Goal: Information Seeking & Learning: Learn about a topic

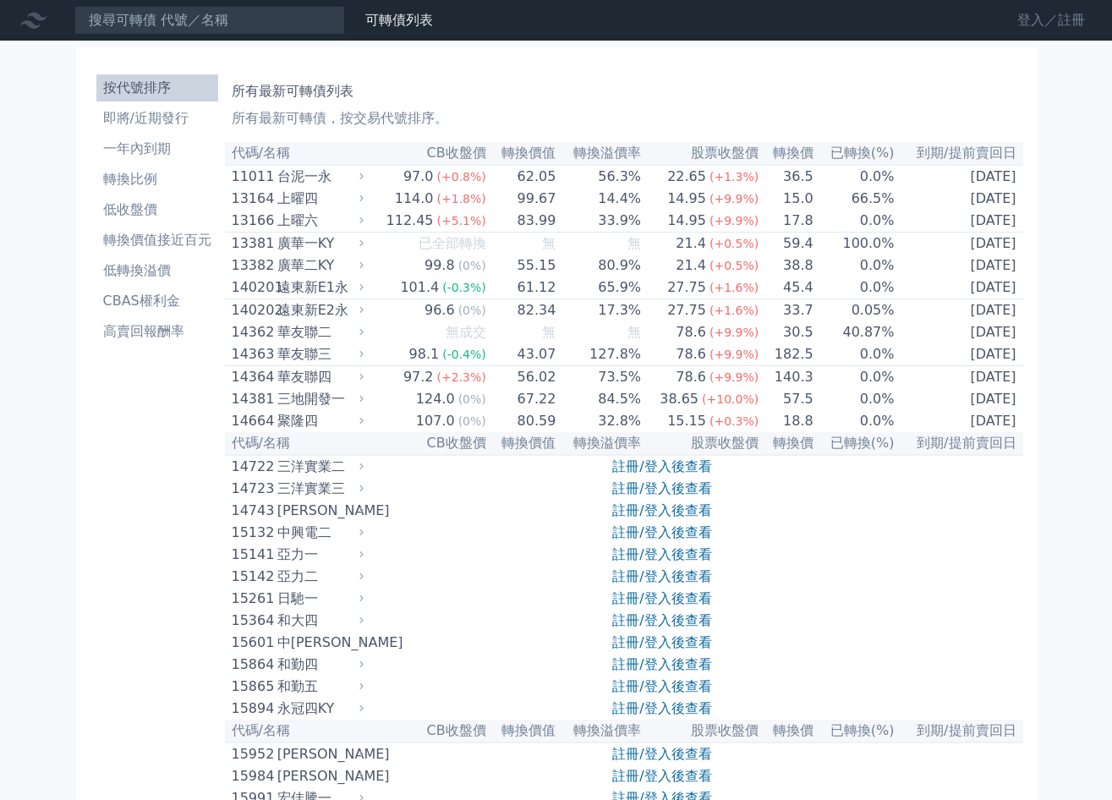
click at [1039, 13] on link "登入／註冊" at bounding box center [1051, 20] width 95 height 27
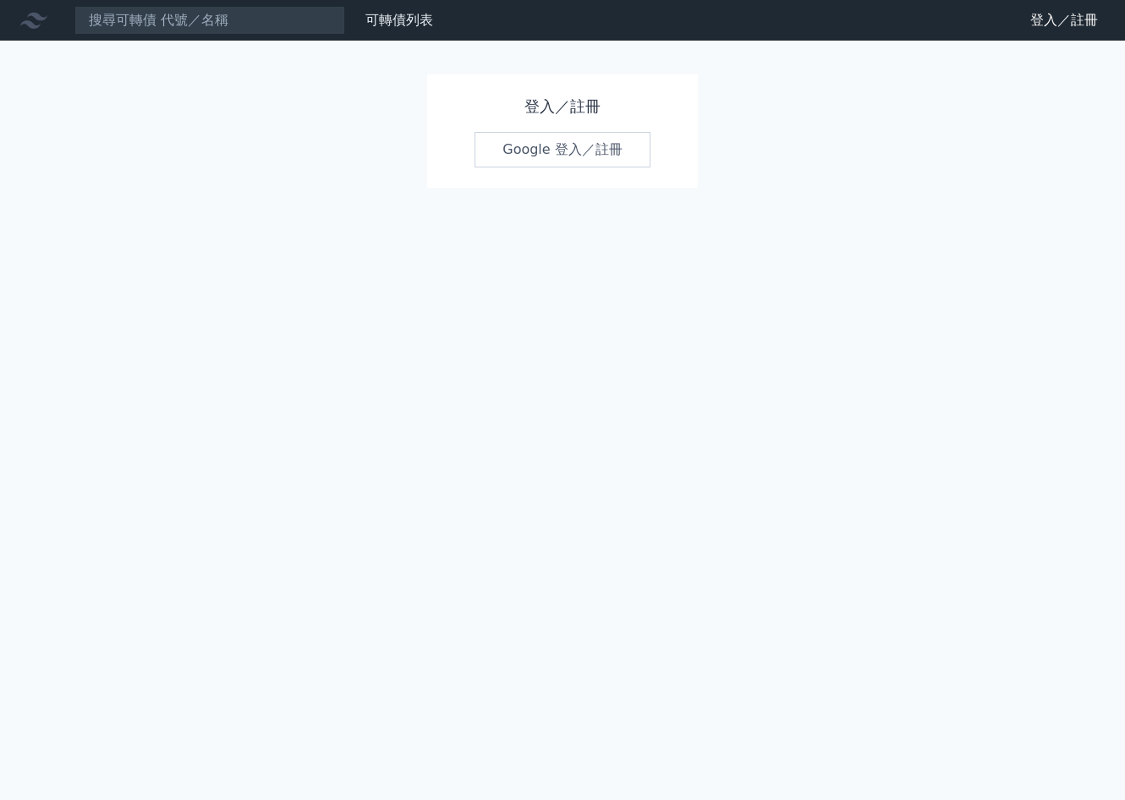
click at [501, 159] on link "Google 登入／註冊" at bounding box center [562, 150] width 176 height 36
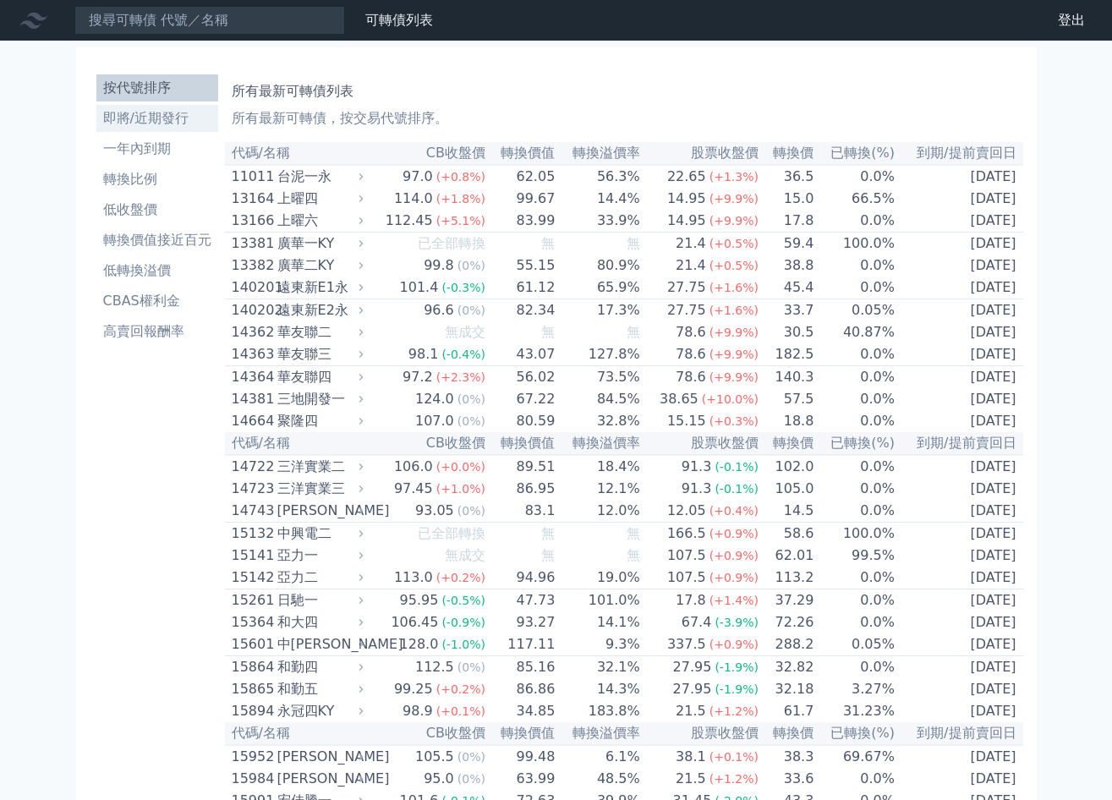
click at [170, 118] on li "即將/近期發行" at bounding box center [157, 118] width 122 height 20
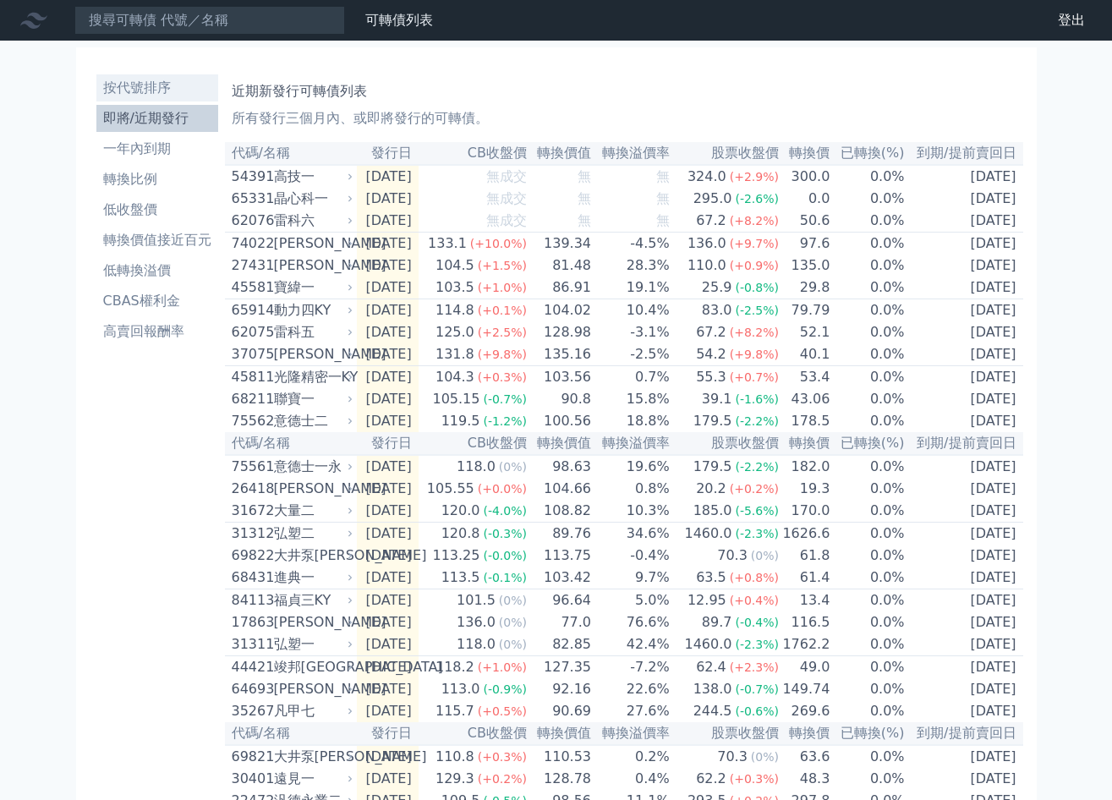
click at [145, 96] on li "按代號排序" at bounding box center [157, 88] width 122 height 20
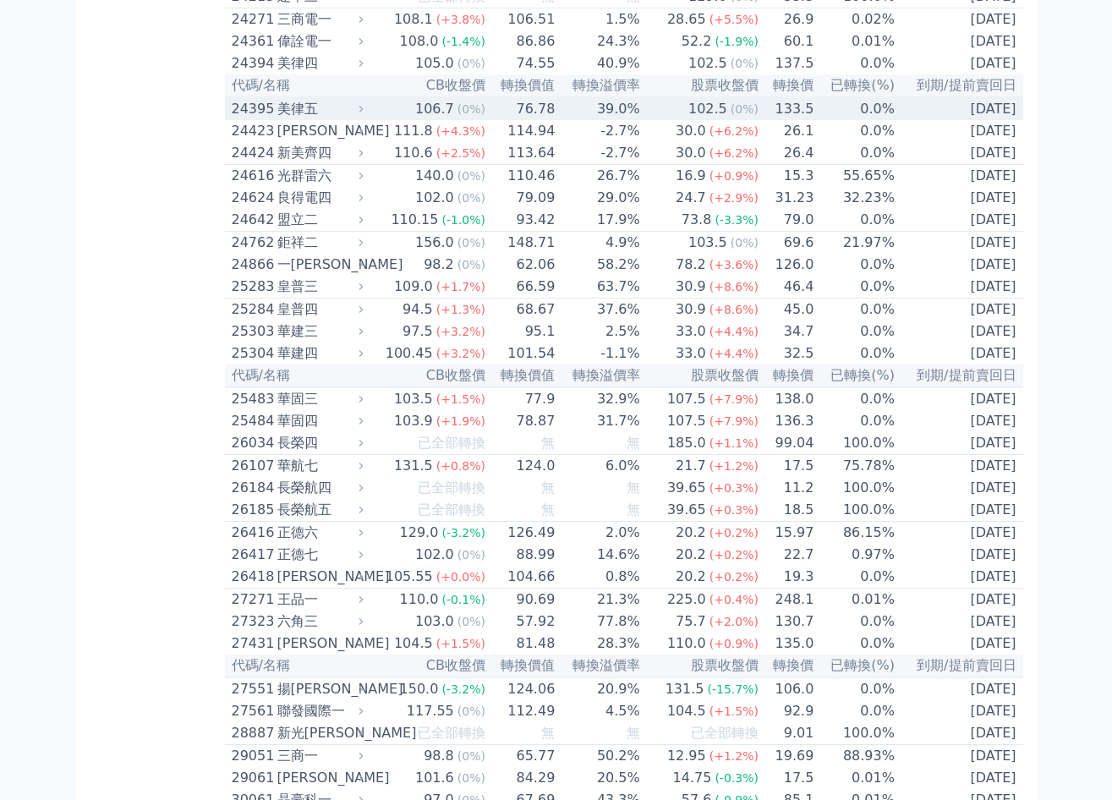
scroll to position [1522, 0]
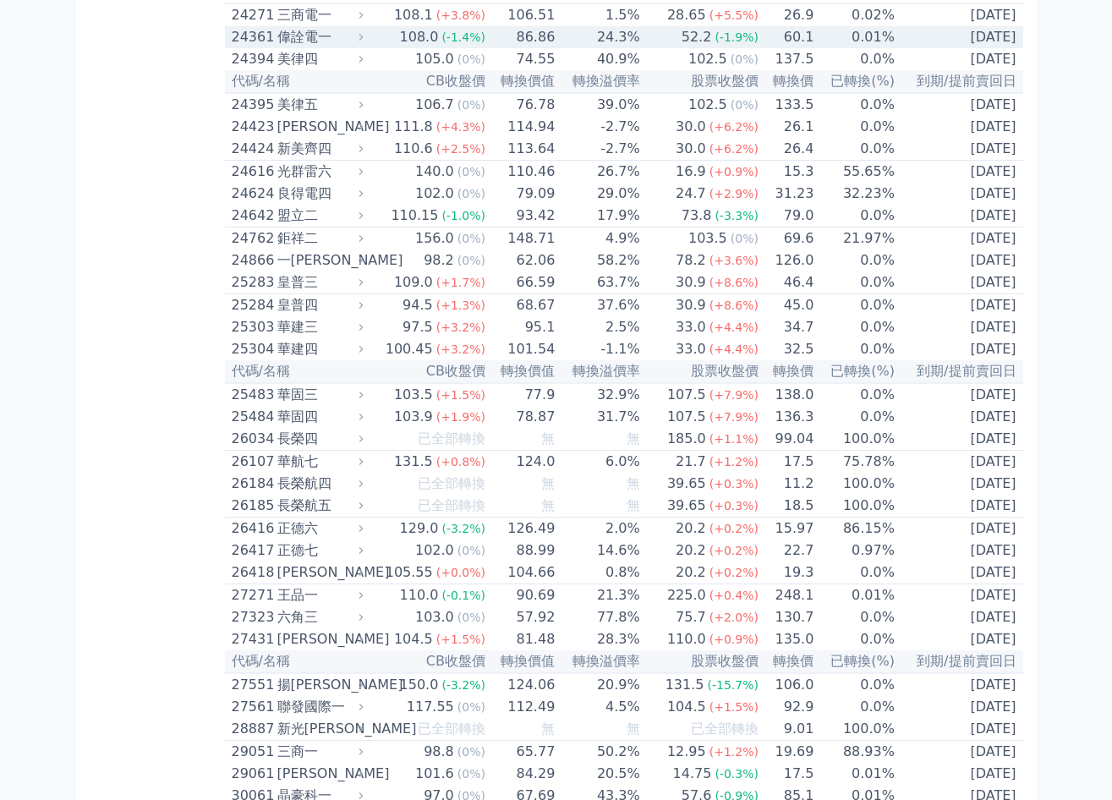
click at [360, 47] on div "偉詮電一" at bounding box center [318, 37] width 83 height 20
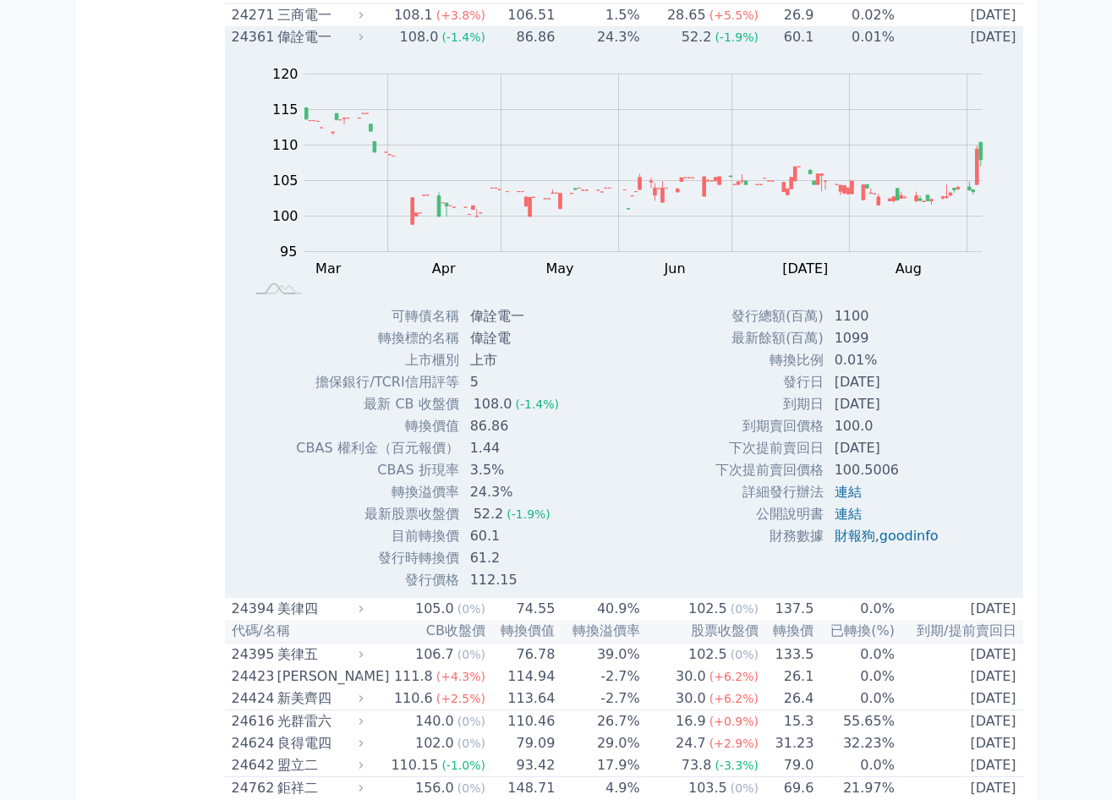
click at [362, 42] on icon at bounding box center [360, 36] width 11 height 11
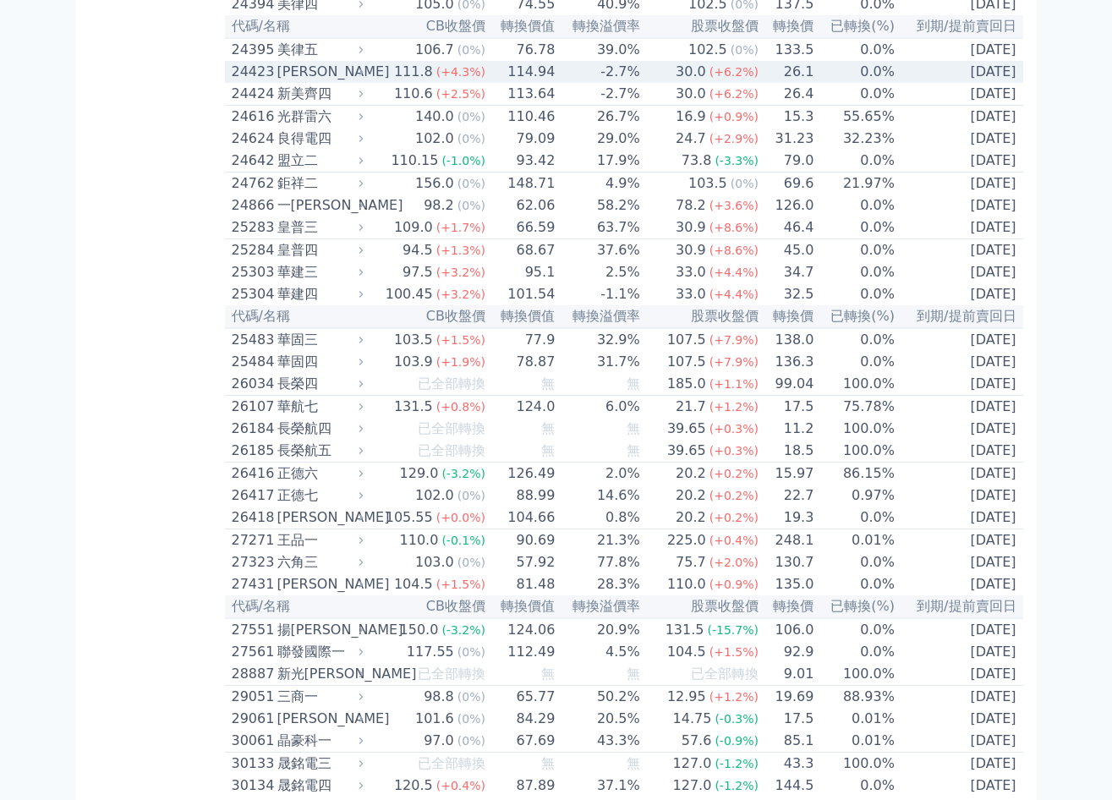
scroll to position [1607, 0]
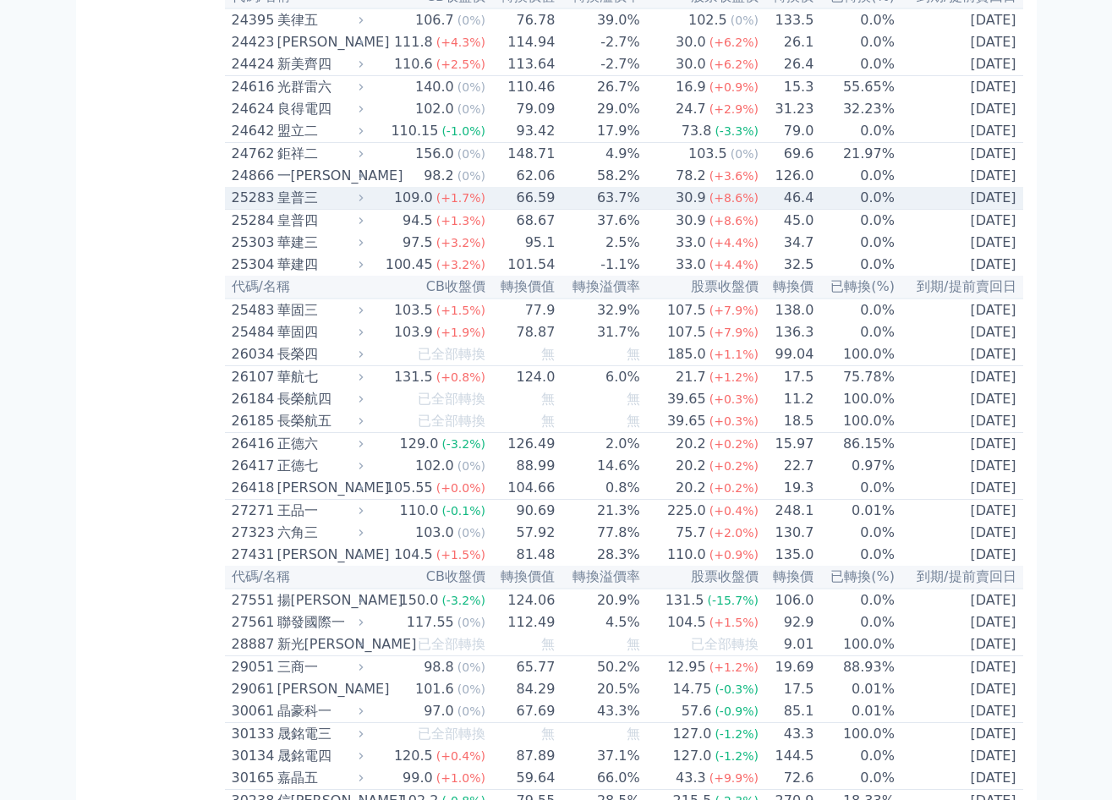
click at [366, 203] on icon at bounding box center [360, 197] width 11 height 11
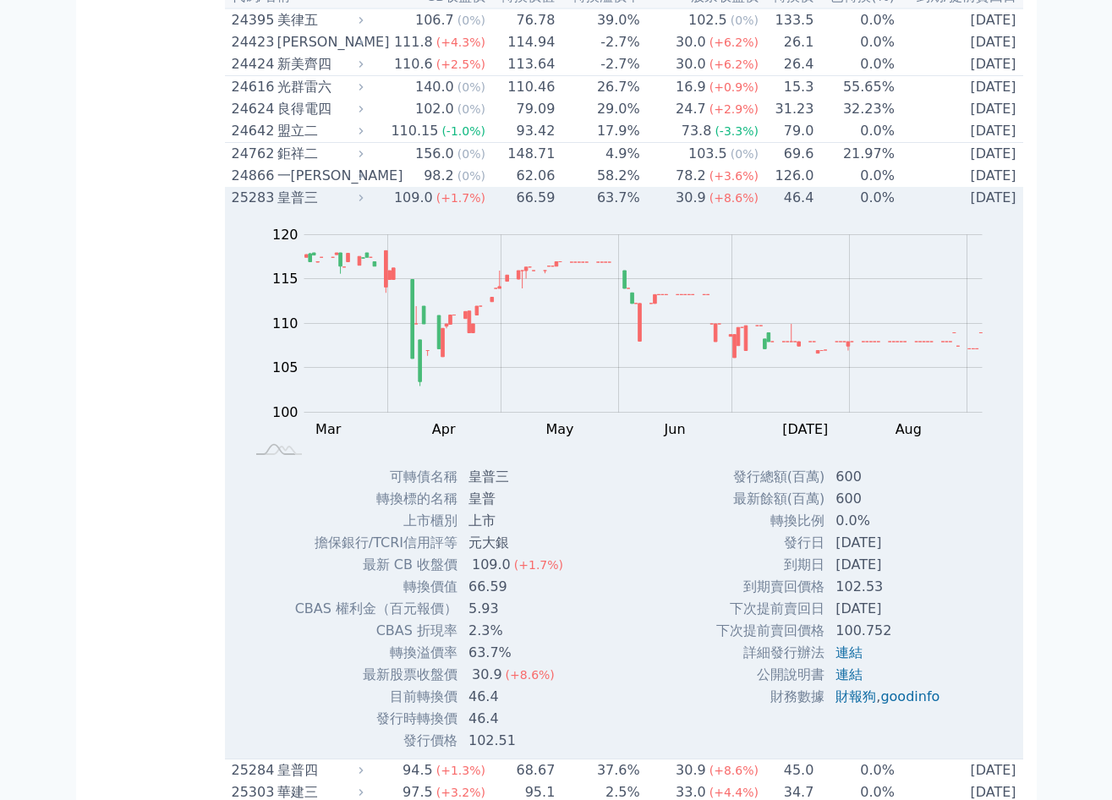
scroll to position [1861, 0]
